Goal: Task Accomplishment & Management: Complete application form

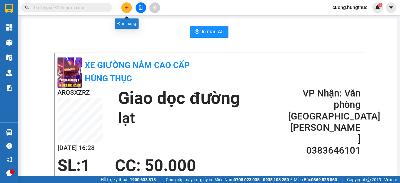
click at [125, 7] on icon "plus" at bounding box center [127, 7] width 4 height 4
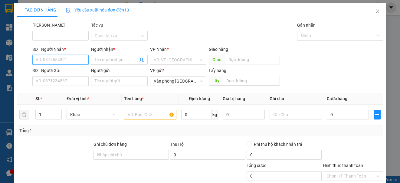
click at [79, 60] on input "SĐT Người Nhận *" at bounding box center [60, 60] width 56 height 10
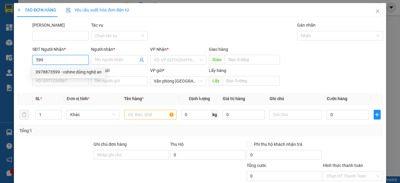
click at [70, 69] on div "0978873599 - vshine dũng nghệ an" at bounding box center [69, 72] width 66 height 7
type input "0978873599"
type input "vshine dũng nghệ an"
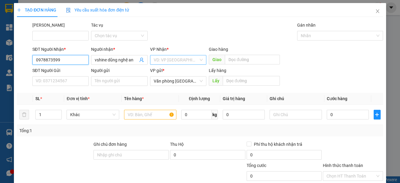
type input "0978873599"
drag, startPoint x: 157, startPoint y: 60, endPoint x: 165, endPoint y: 51, distance: 12.4
click at [163, 53] on div "VP Nhận * VD: VP [GEOGRAPHIC_DATA]" at bounding box center [178, 56] width 56 height 21
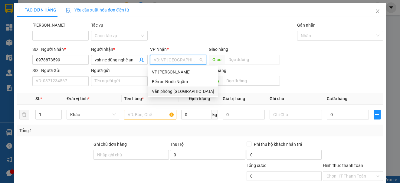
drag, startPoint x: 165, startPoint y: 88, endPoint x: 166, endPoint y: 84, distance: 4.7
click at [166, 85] on div "VP Ngọc Hồi Bến xe Nước Ngầm Văn phòng [GEOGRAPHIC_DATA]" at bounding box center [183, 81] width 70 height 29
drag, startPoint x: 161, startPoint y: 93, endPoint x: 163, endPoint y: 89, distance: 4.5
click at [162, 91] on div "Văn phòng [GEOGRAPHIC_DATA]" at bounding box center [183, 91] width 62 height 7
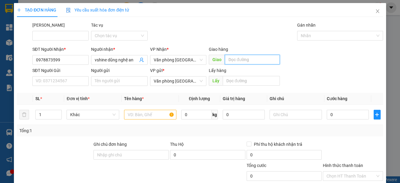
click at [227, 60] on input "text" at bounding box center [252, 60] width 55 height 10
type input "lạt"
drag, startPoint x: 41, startPoint y: 115, endPoint x: 44, endPoint y: 110, distance: 5.1
click at [41, 113] on input "1" at bounding box center [49, 114] width 26 height 9
type input "17"
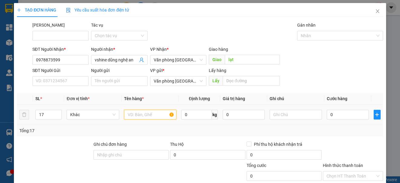
drag, startPoint x: 143, startPoint y: 111, endPoint x: 143, endPoint y: 104, distance: 7.0
click at [143, 108] on td at bounding box center [150, 115] width 57 height 20
type input "1"
click at [348, 117] on input "0" at bounding box center [347, 115] width 42 height 10
type input "8"
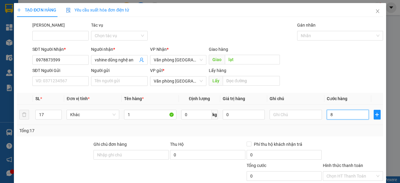
type input "8"
type input "85"
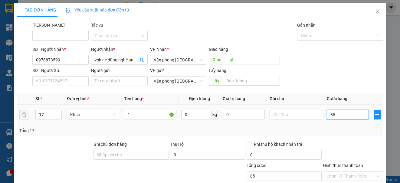
type input "850"
type input "8.500"
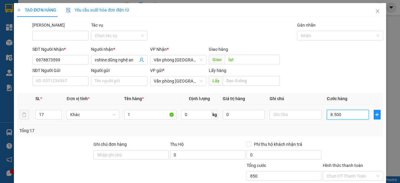
type input "8.500"
type input "85.000"
type input "850.000"
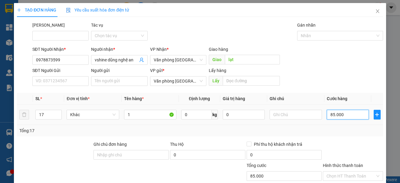
type input "850.000"
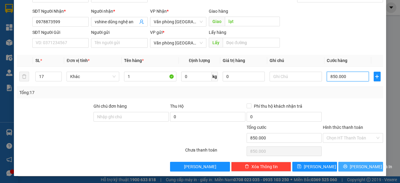
scroll to position [38, 0]
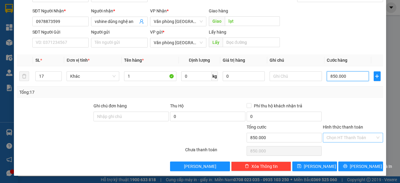
type input "850.000"
click at [349, 140] on input "Hình thức thanh toán" at bounding box center [350, 137] width 48 height 9
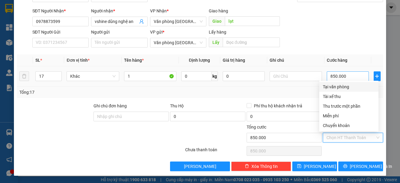
drag, startPoint x: 352, startPoint y: 83, endPoint x: 356, endPoint y: 80, distance: 4.7
click at [353, 82] on div "Tại văn phòng" at bounding box center [348, 87] width 59 height 10
type input "0"
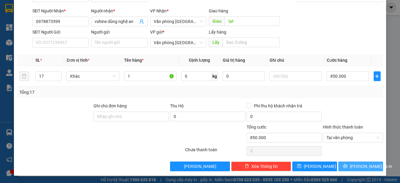
click at [364, 163] on span "[PERSON_NAME] và In" at bounding box center [370, 166] width 42 height 7
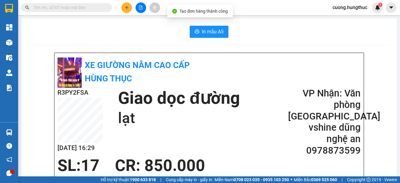
click at [221, 34] on span "In mẫu A5" at bounding box center [213, 32] width 22 height 8
click at [128, 9] on icon "plus" at bounding box center [127, 7] width 4 height 4
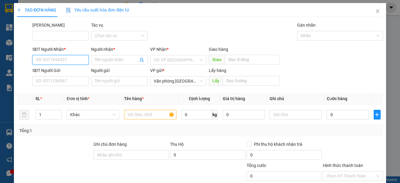
click at [50, 61] on input "SĐT Người Nhận *" at bounding box center [60, 60] width 56 height 10
click at [54, 72] on div "0348191293 - anh đạt" at bounding box center [60, 72] width 48 height 7
type input "0348191293"
type input "anh đạt"
type input "0348191293"
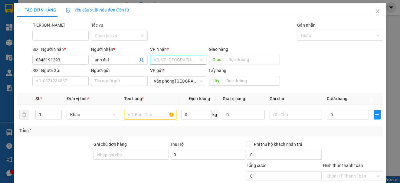
click at [170, 59] on input "search" at bounding box center [176, 59] width 45 height 9
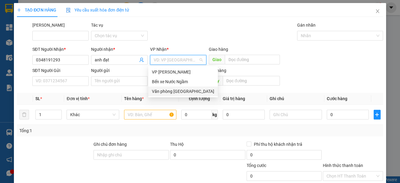
click at [173, 91] on div "Văn phòng [GEOGRAPHIC_DATA]" at bounding box center [183, 91] width 62 height 7
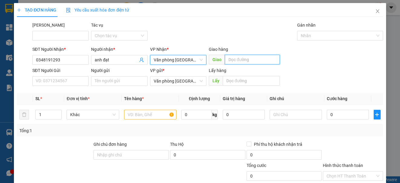
click at [231, 58] on input "text" at bounding box center [252, 60] width 55 height 10
type input "lạt"
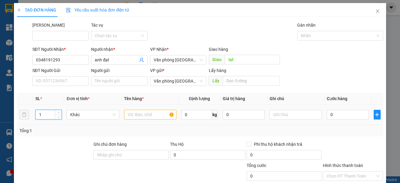
click at [44, 117] on input "1" at bounding box center [49, 114] width 26 height 9
type input "5"
click at [140, 112] on input "text" at bounding box center [150, 115] width 52 height 10
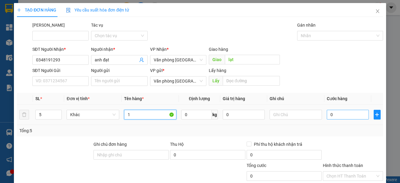
type input "1"
click at [337, 112] on input "0" at bounding box center [347, 115] width 42 height 10
type input "4"
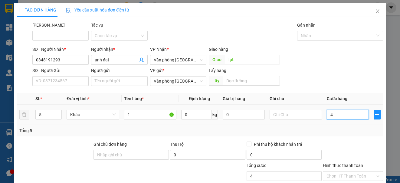
type input "45"
type input "450"
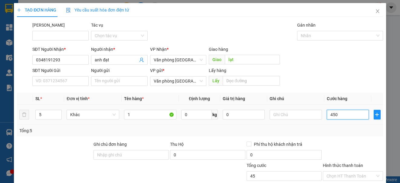
type input "450"
type input "4.500"
type input "45.000"
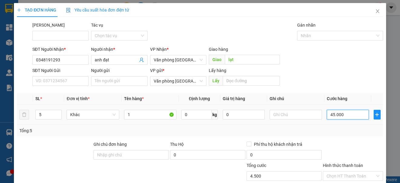
type input "45.000"
type input "450.000"
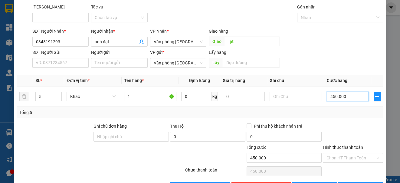
scroll to position [38, 0]
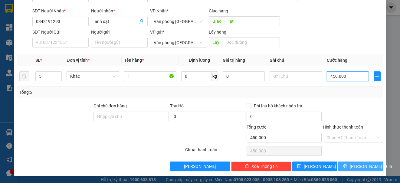
type input "450.000"
click at [353, 164] on span "[PERSON_NAME] và In" at bounding box center [370, 166] width 42 height 7
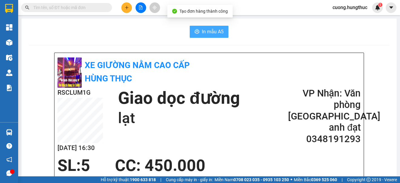
click at [219, 31] on span "In mẫu A5" at bounding box center [213, 32] width 22 height 8
